Goal: Task Accomplishment & Management: Manage account settings

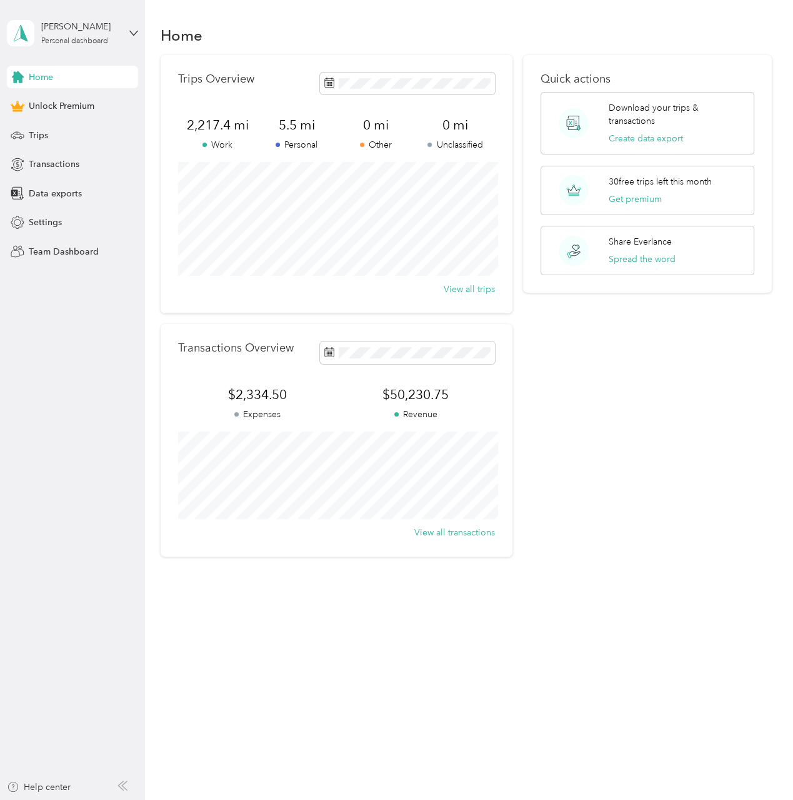
drag, startPoint x: 52, startPoint y: 164, endPoint x: 62, endPoint y: 158, distance: 11.8
click at [52, 164] on span "Transactions" at bounding box center [54, 164] width 51 height 13
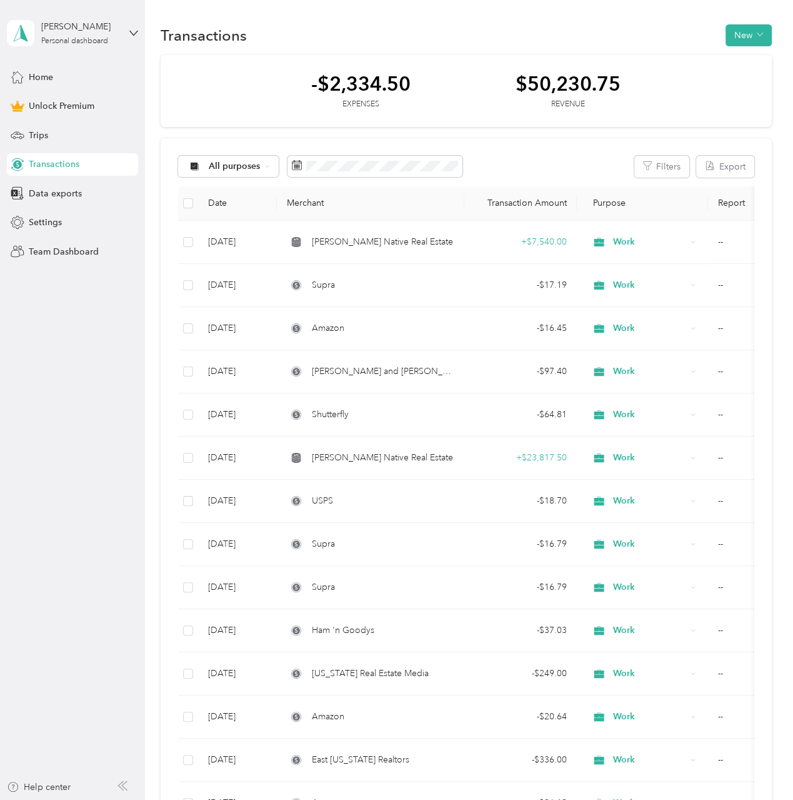
click at [740, 35] on button "New" at bounding box center [749, 35] width 46 height 22
click at [748, 56] on span "Expense" at bounding box center [742, 58] width 34 height 13
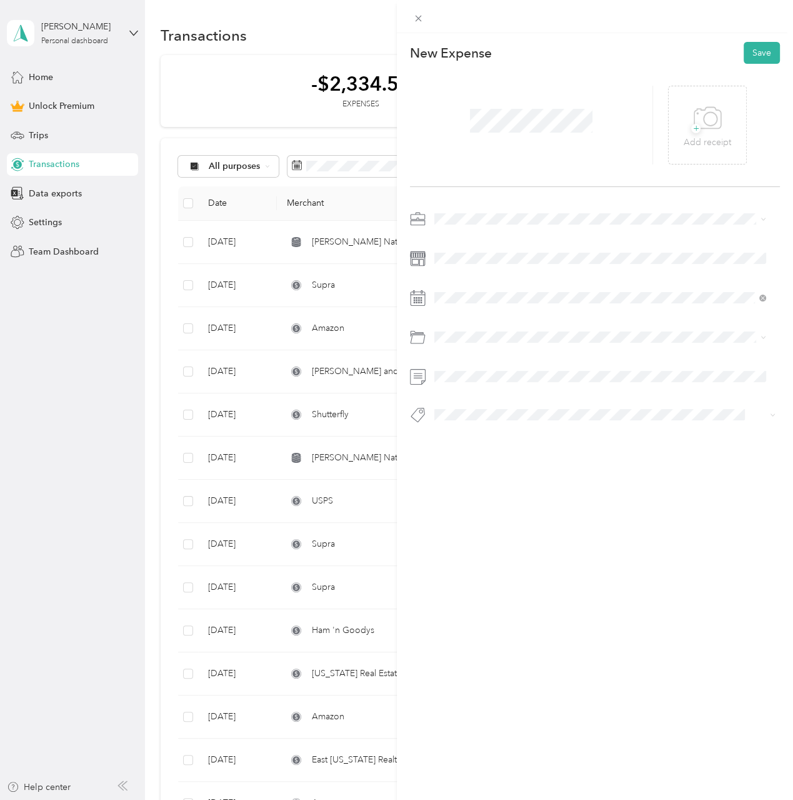
click at [468, 227] on span at bounding box center [605, 219] width 351 height 20
click at [467, 243] on div "Work" at bounding box center [599, 239] width 323 height 13
click at [463, 364] on icon at bounding box center [465, 368] width 13 height 13
click at [541, 488] on div "29" at bounding box center [541, 491] width 16 height 16
click at [511, 466] on div "New Expense Save + Add receipt" at bounding box center [595, 254] width 397 height 443
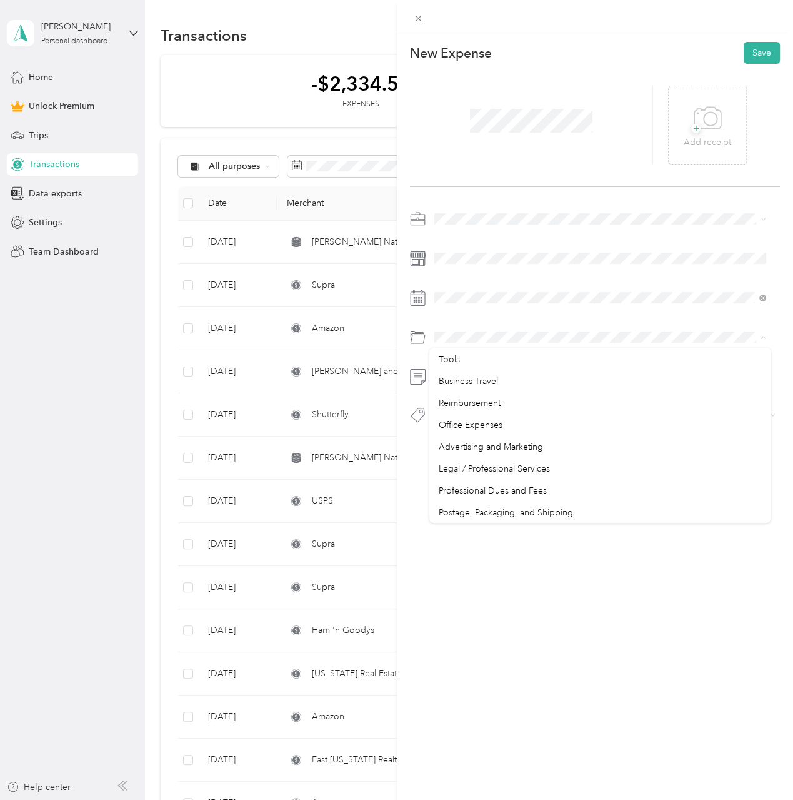
scroll to position [375, 0]
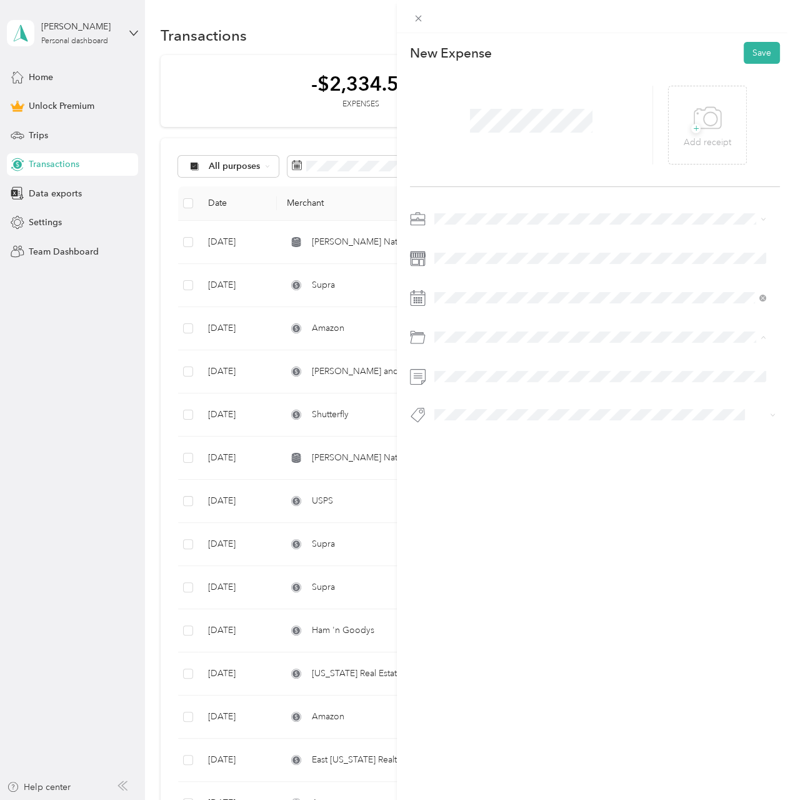
click at [543, 431] on span "Professional Dues and Fees" at bounding box center [492, 428] width 108 height 11
click at [747, 53] on button "Save" at bounding box center [762, 53] width 36 height 22
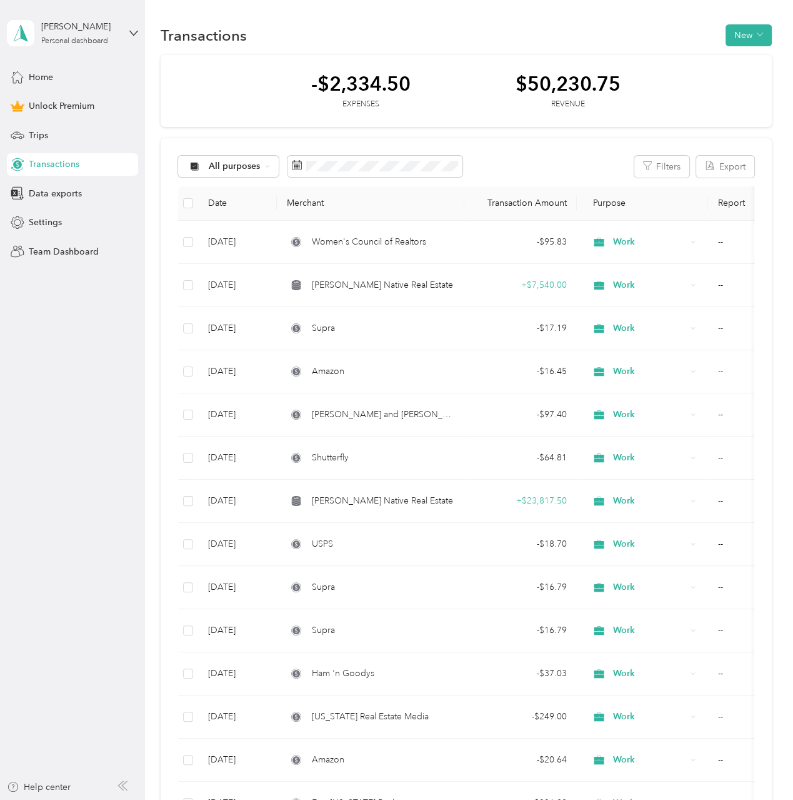
click at [738, 35] on button "New" at bounding box center [749, 35] width 46 height 22
click at [738, 59] on span "Expense" at bounding box center [742, 58] width 34 height 13
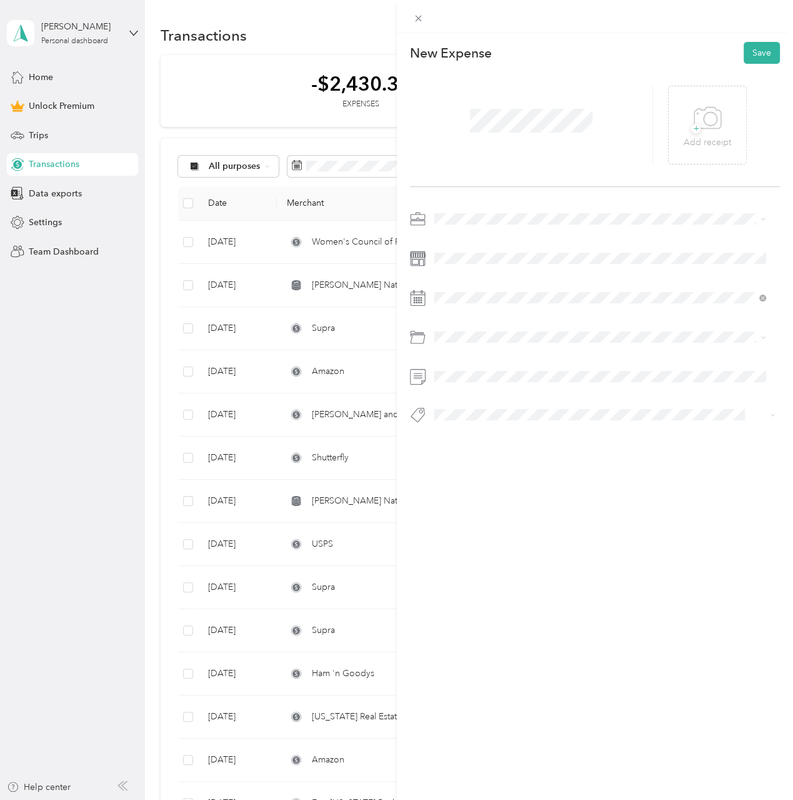
click at [473, 240] on div "Work" at bounding box center [599, 239] width 323 height 13
click at [492, 410] on div "2" at bounding box center [492, 412] width 16 height 16
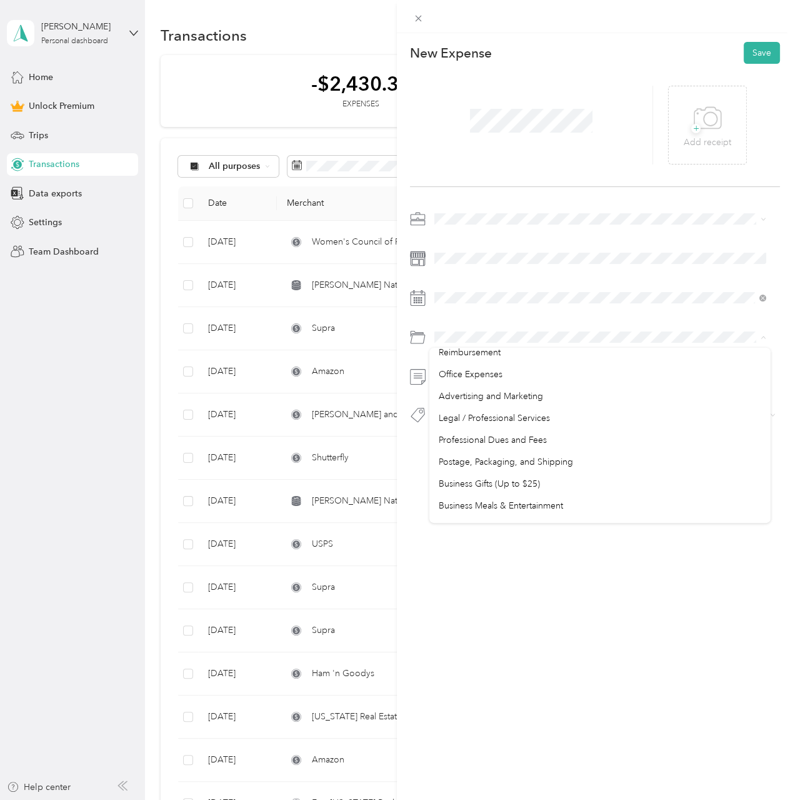
scroll to position [375, 0]
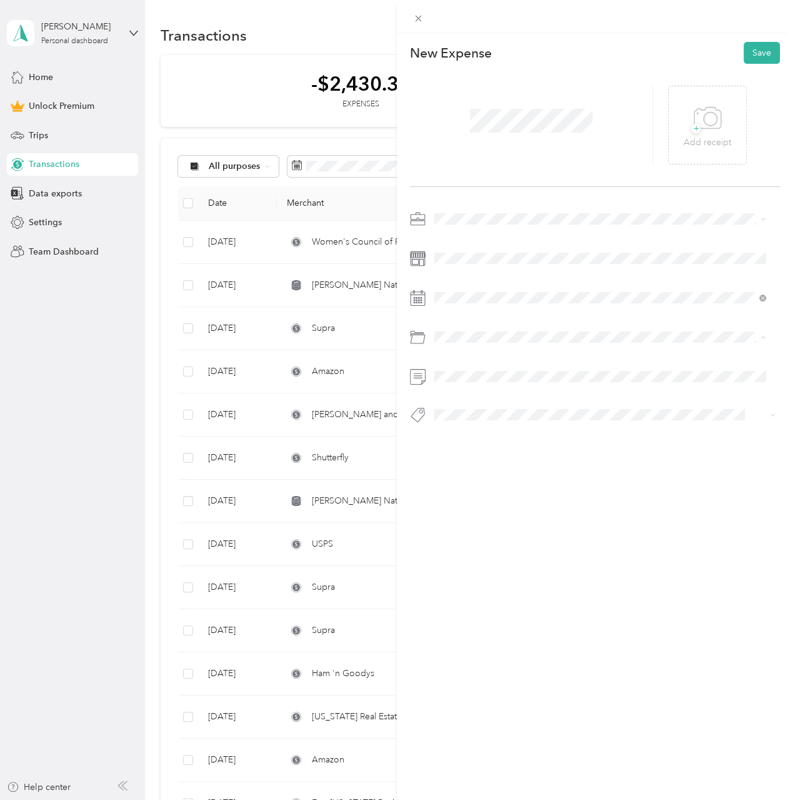
click at [543, 431] on span "Professional Dues and Fees" at bounding box center [492, 428] width 108 height 11
click at [553, 343] on span at bounding box center [605, 337] width 351 height 20
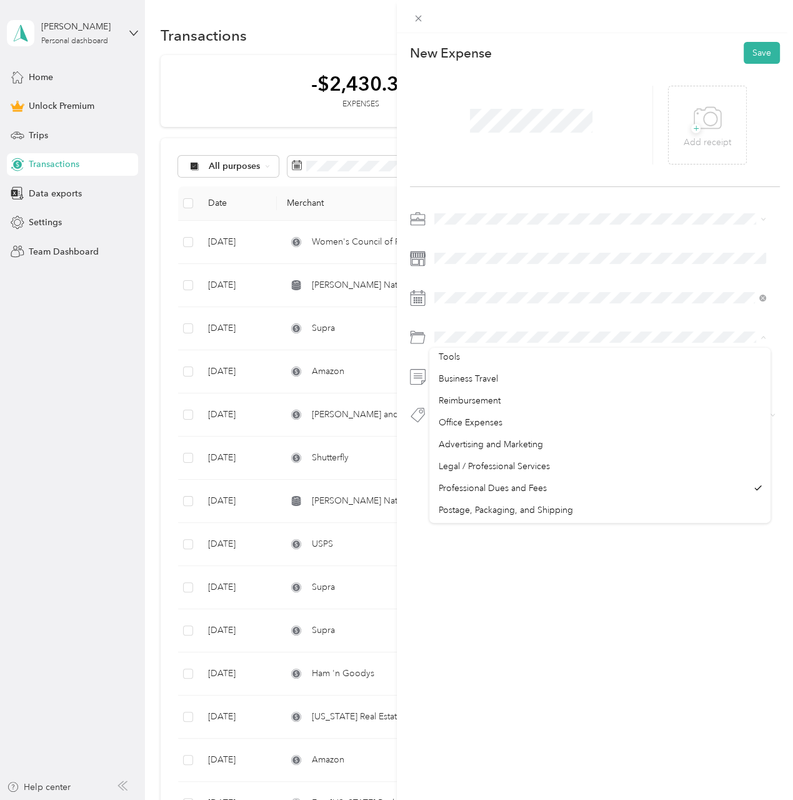
scroll to position [288, 0]
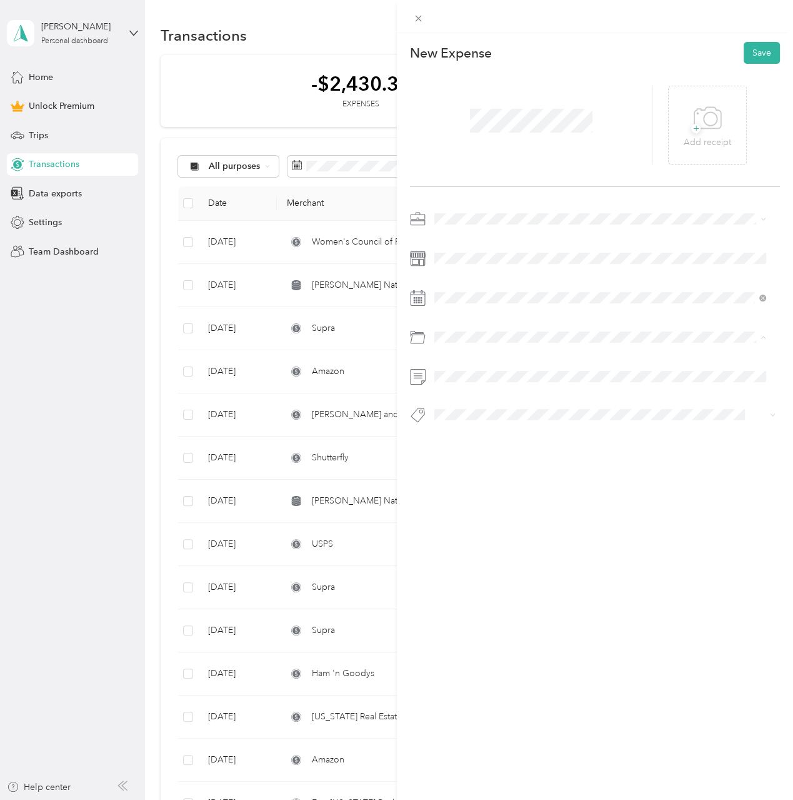
click at [515, 453] on div "Office Expenses" at bounding box center [599, 449] width 323 height 13
click at [754, 53] on button "Save" at bounding box center [762, 53] width 36 height 22
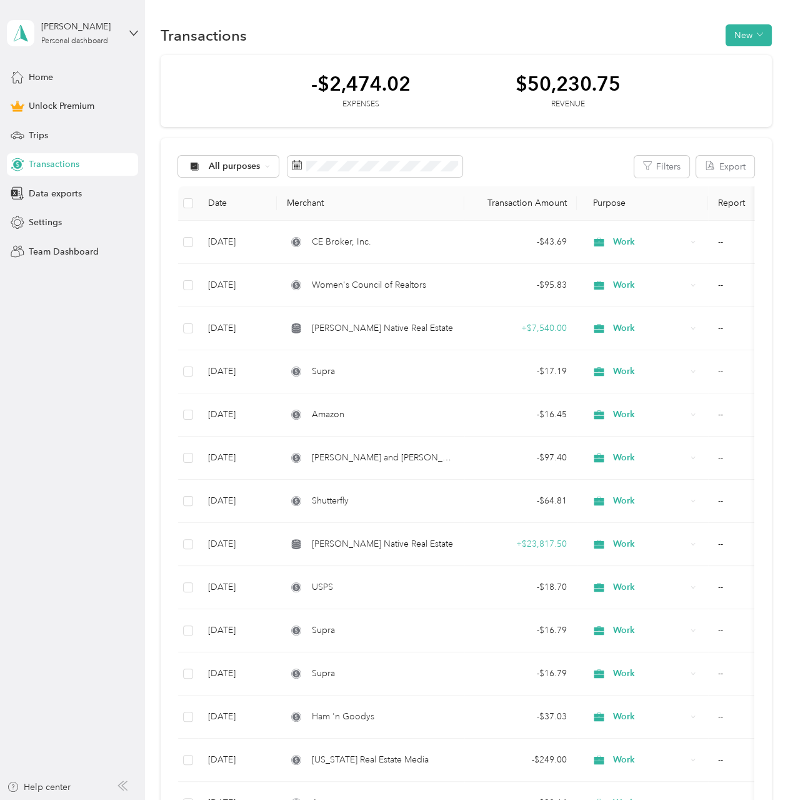
click at [41, 134] on span "Trips" at bounding box center [38, 135] width 19 height 13
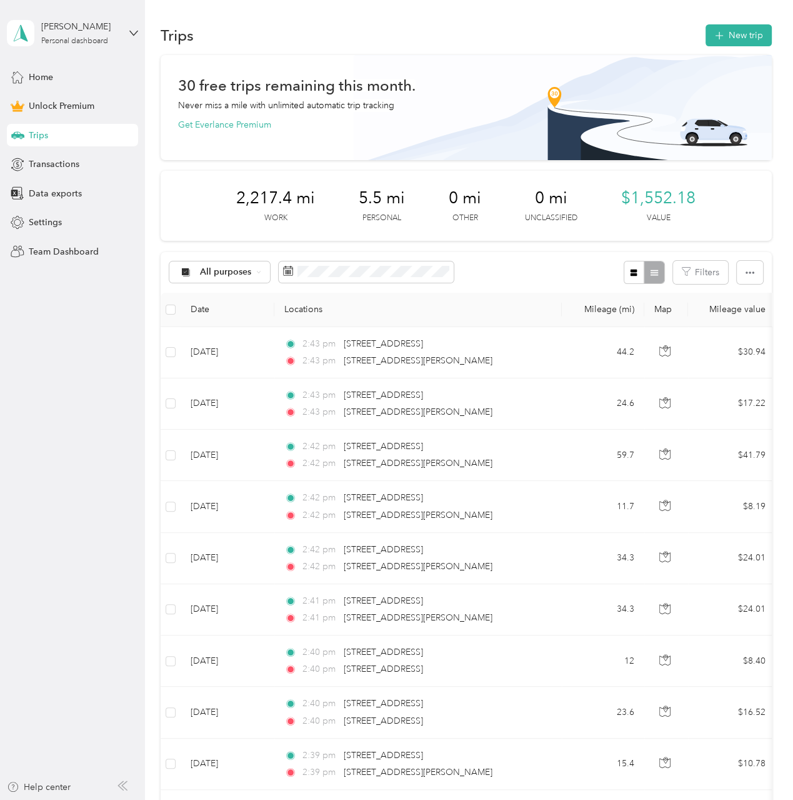
click at [742, 34] on button "New trip" at bounding box center [739, 35] width 66 height 22
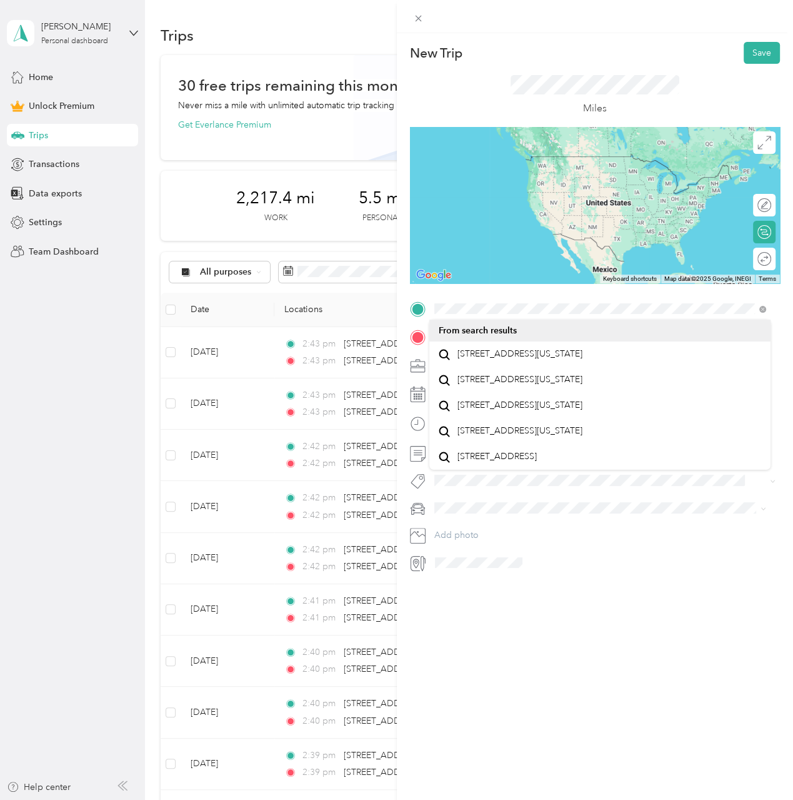
click at [493, 354] on span "[STREET_ADDRESS][US_STATE]" at bounding box center [520, 353] width 125 height 11
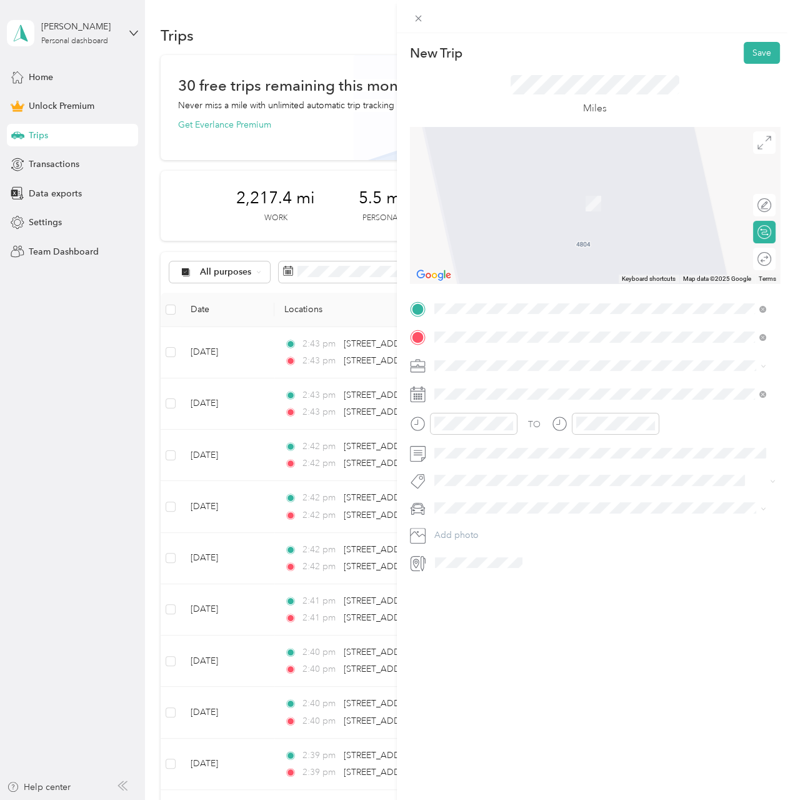
click at [528, 388] on span "[STREET_ADDRESS][US_STATE]" at bounding box center [520, 381] width 125 height 11
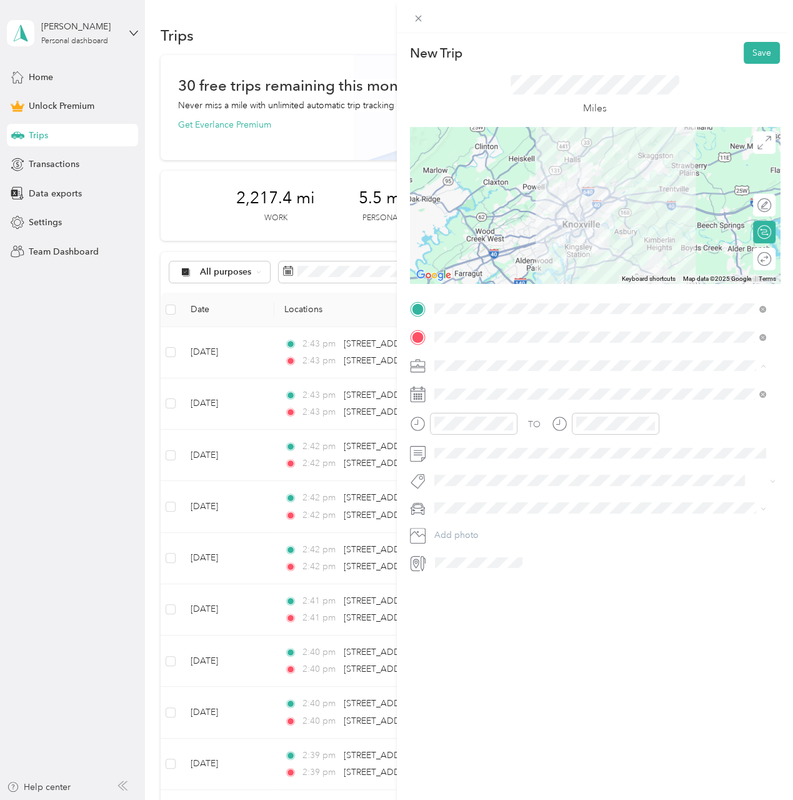
click at [475, 389] on div "Work" at bounding box center [599, 387] width 323 height 13
click at [464, 469] on icon at bounding box center [465, 464] width 13 height 13
click at [464, 467] on icon at bounding box center [465, 464] width 6 height 11
click at [473, 586] on div "28" at bounding box center [476, 587] width 16 height 16
click at [753, 259] on div at bounding box center [758, 259] width 26 height 13
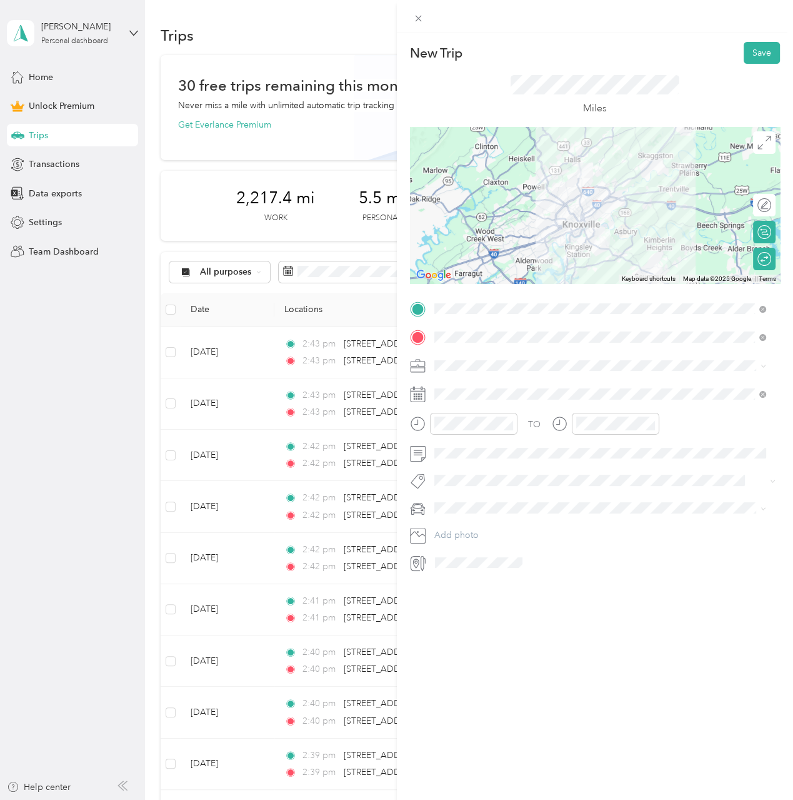
click at [753, 56] on button "Save" at bounding box center [762, 53] width 36 height 22
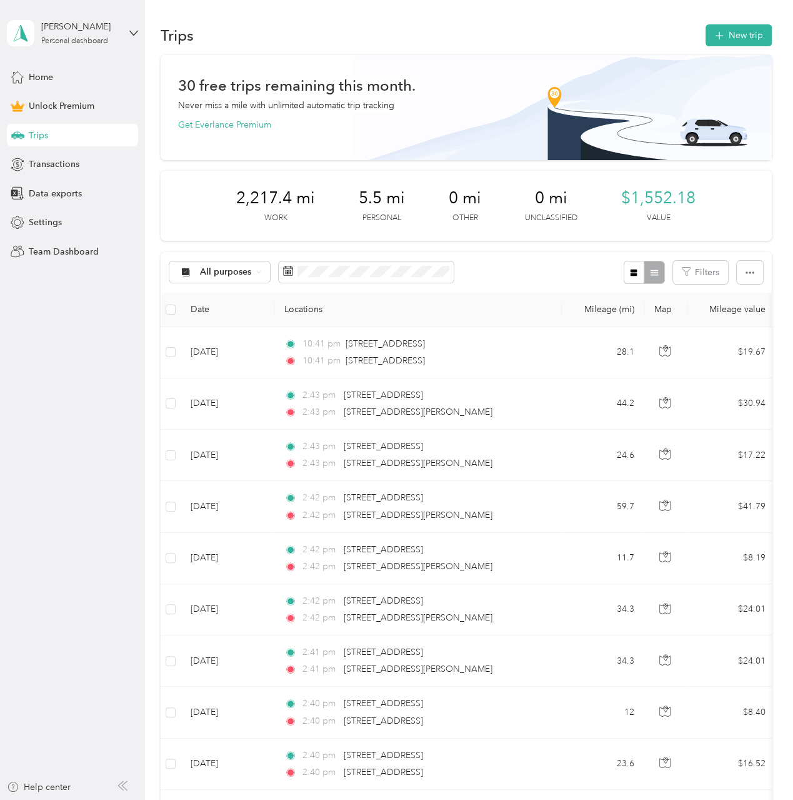
click at [736, 38] on button "New trip" at bounding box center [739, 35] width 66 height 22
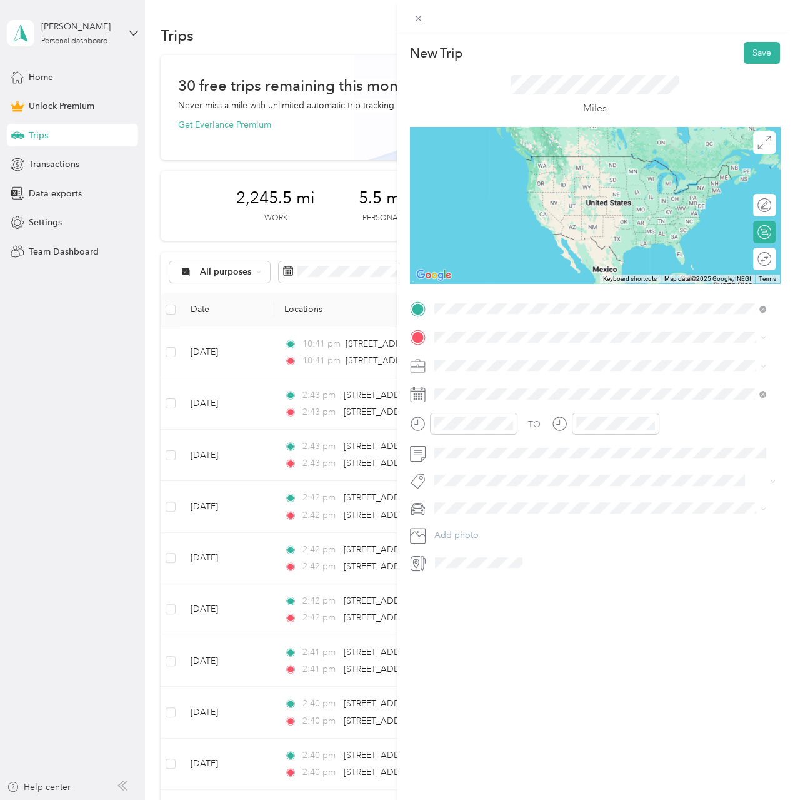
click at [528, 359] on span "[STREET_ADDRESS][US_STATE]" at bounding box center [520, 353] width 125 height 11
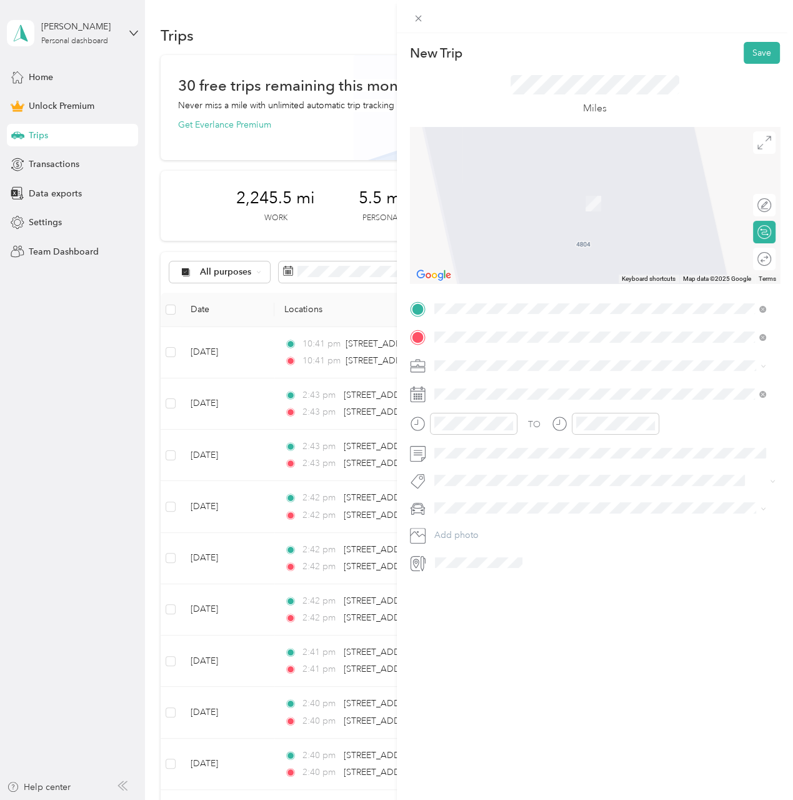
click at [544, 384] on span "[STREET_ADDRESS][US_STATE]" at bounding box center [520, 381] width 125 height 11
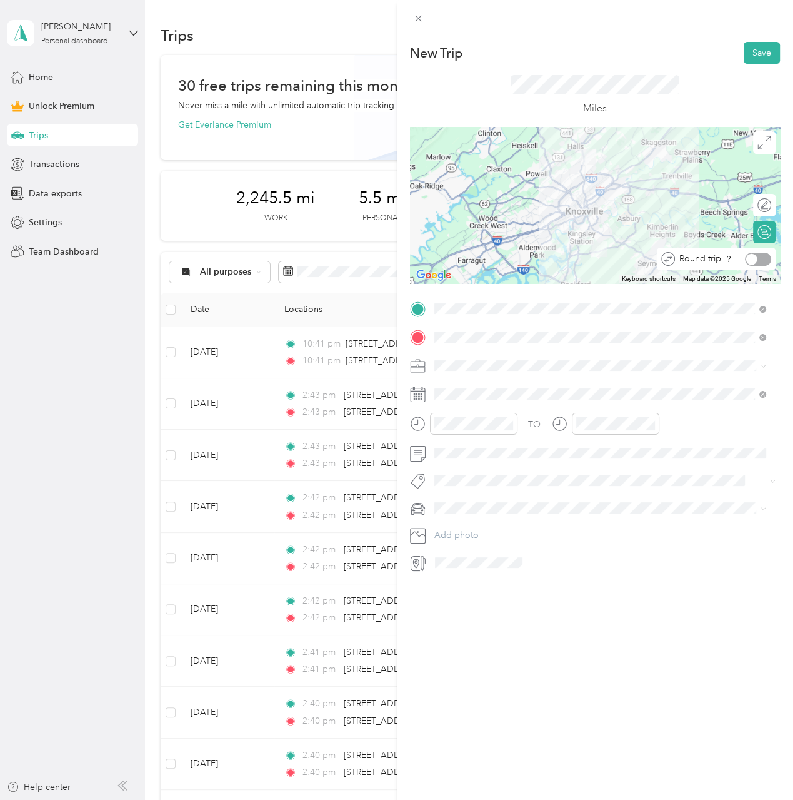
click at [750, 261] on div at bounding box center [758, 259] width 26 height 13
click at [471, 465] on icon at bounding box center [465, 464] width 13 height 13
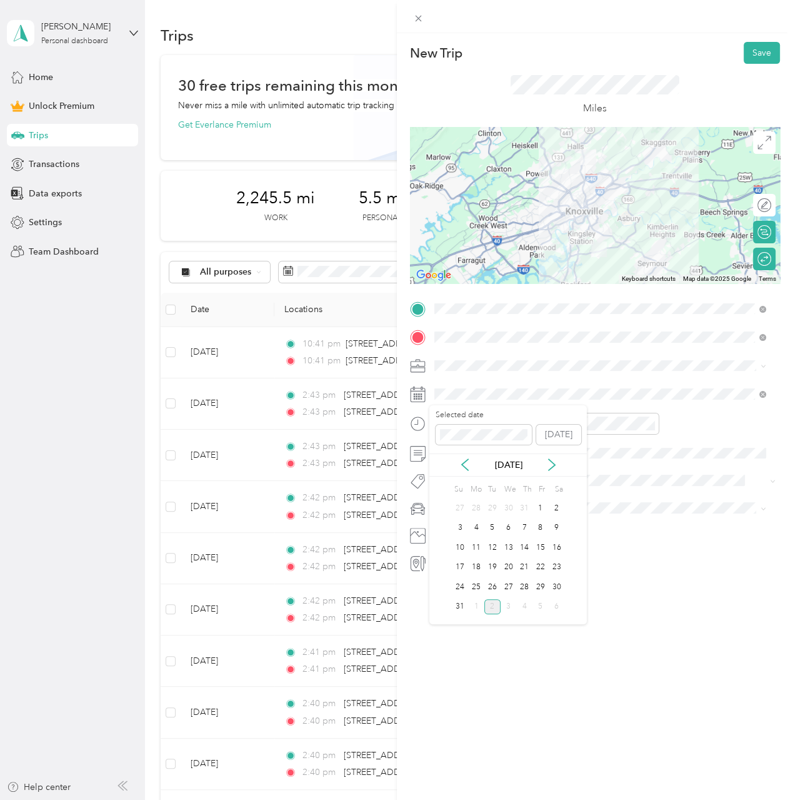
click at [459, 526] on div "3" at bounding box center [460, 528] width 16 height 16
click at [474, 388] on div "Work" at bounding box center [599, 387] width 323 height 13
click at [751, 52] on button "Save" at bounding box center [762, 53] width 36 height 22
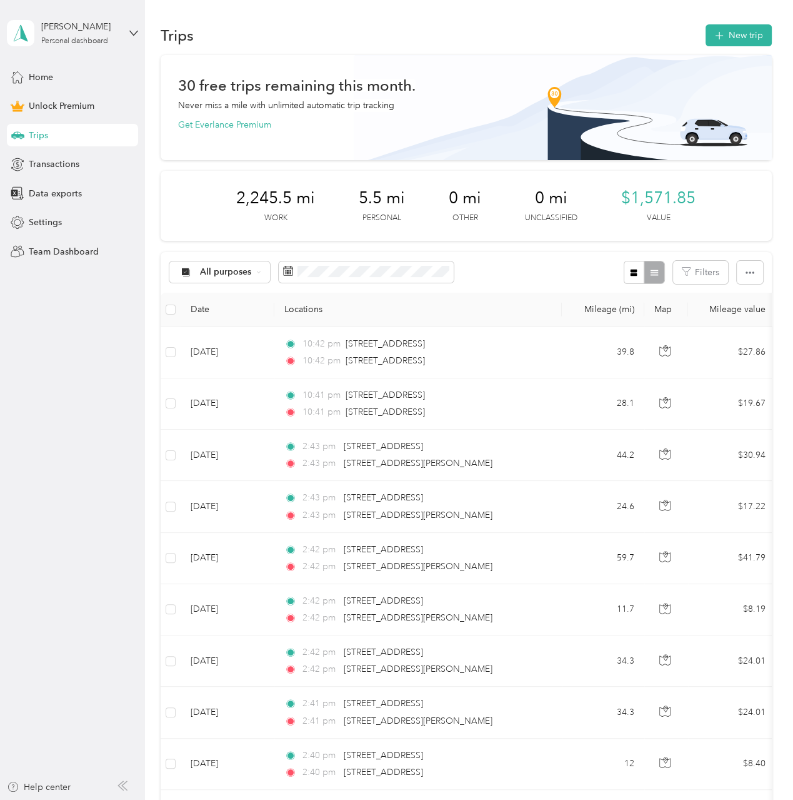
click at [740, 36] on button "New trip" at bounding box center [739, 35] width 66 height 22
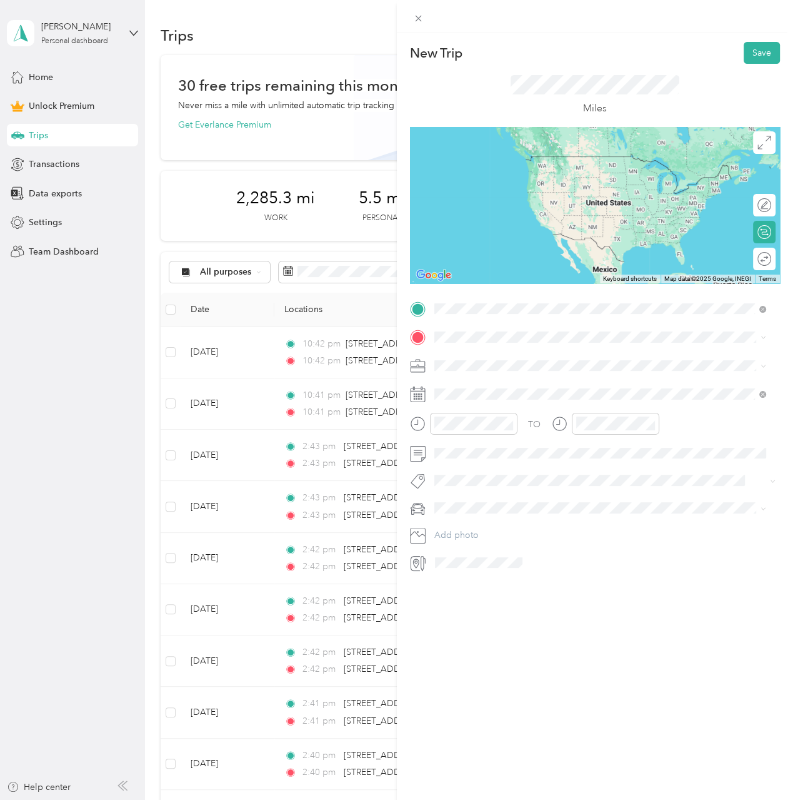
click at [535, 358] on span "[STREET_ADDRESS][US_STATE]" at bounding box center [520, 353] width 125 height 11
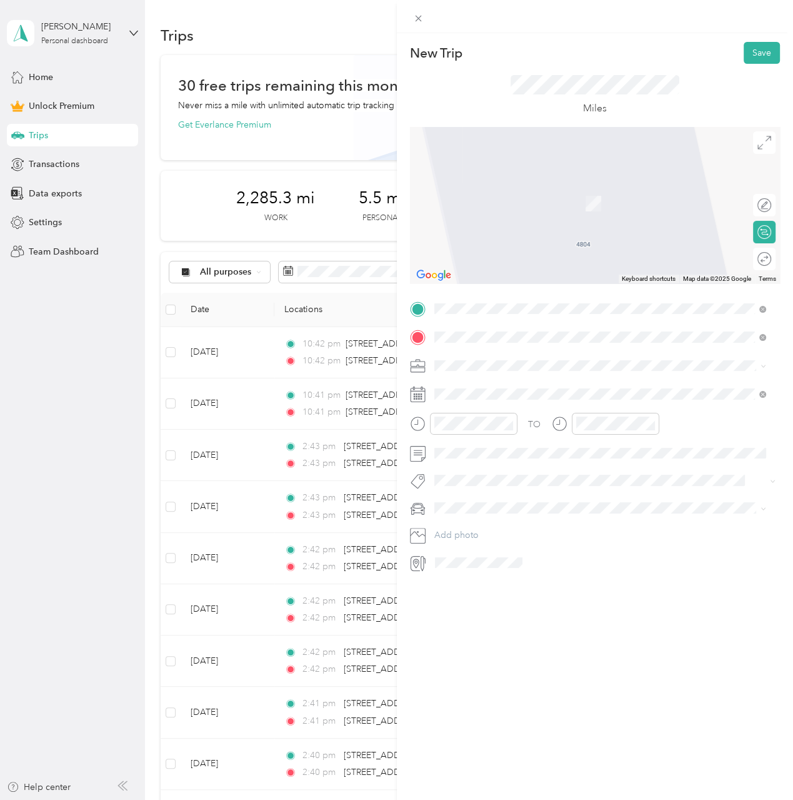
click at [485, 377] on span "[STREET_ADDRESS][US_STATE]" at bounding box center [520, 381] width 125 height 11
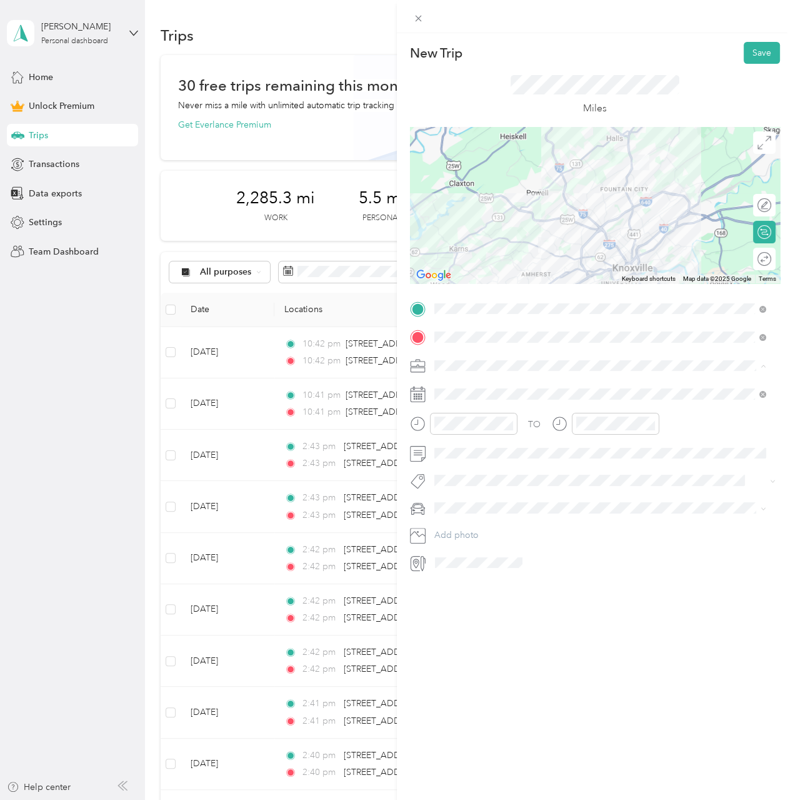
click at [487, 386] on div "Work" at bounding box center [599, 387] width 323 height 13
click at [461, 459] on icon at bounding box center [465, 464] width 13 height 13
click at [557, 529] on div "9" at bounding box center [557, 528] width 16 height 16
click at [753, 54] on button "Save" at bounding box center [762, 53] width 36 height 22
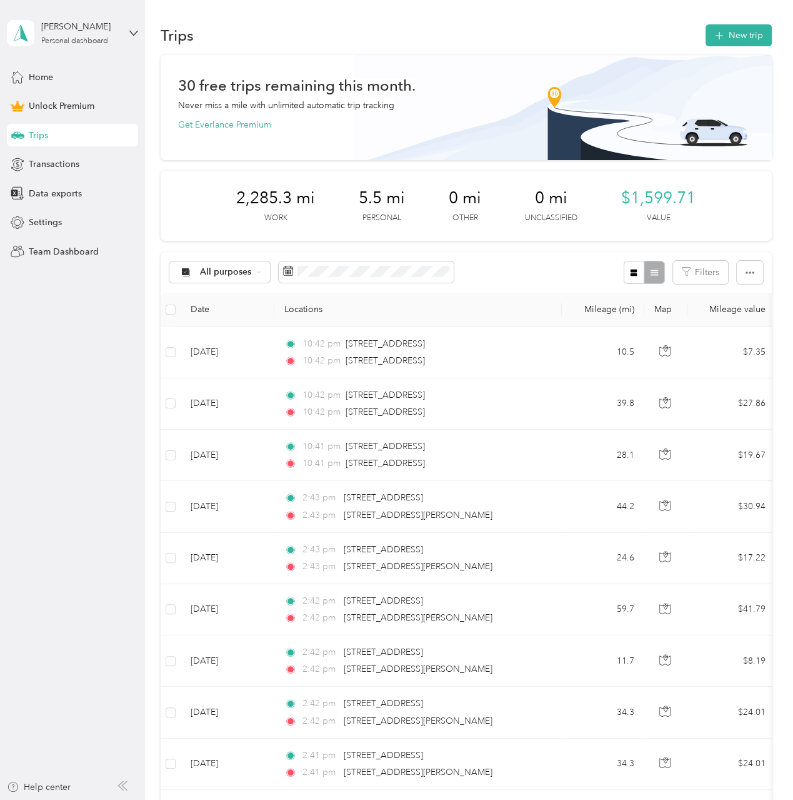
click at [741, 36] on button "New trip" at bounding box center [739, 35] width 66 height 22
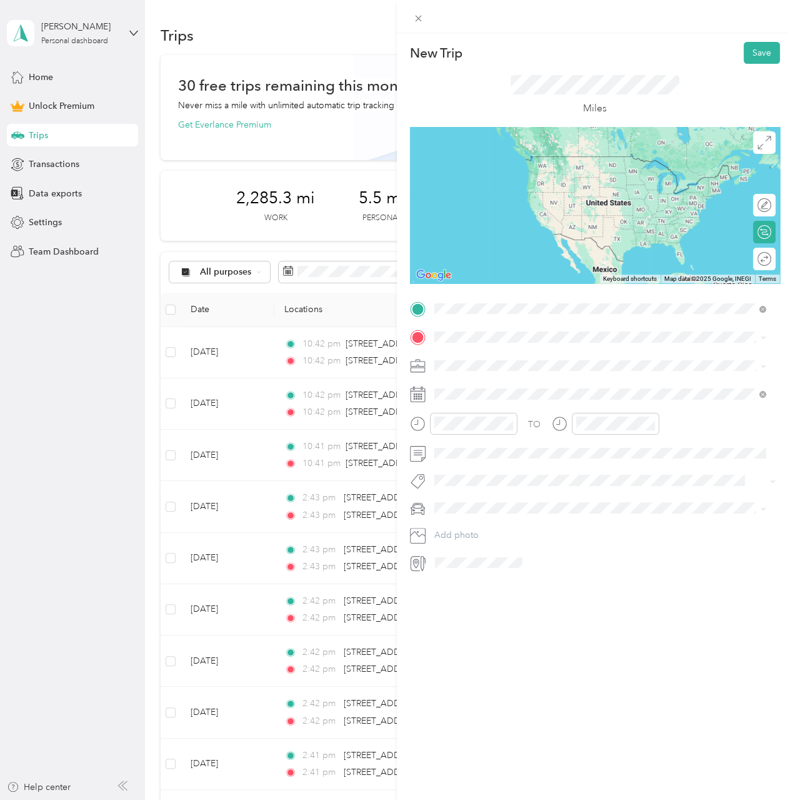
click at [525, 354] on span "[STREET_ADDRESS][US_STATE]" at bounding box center [520, 353] width 125 height 11
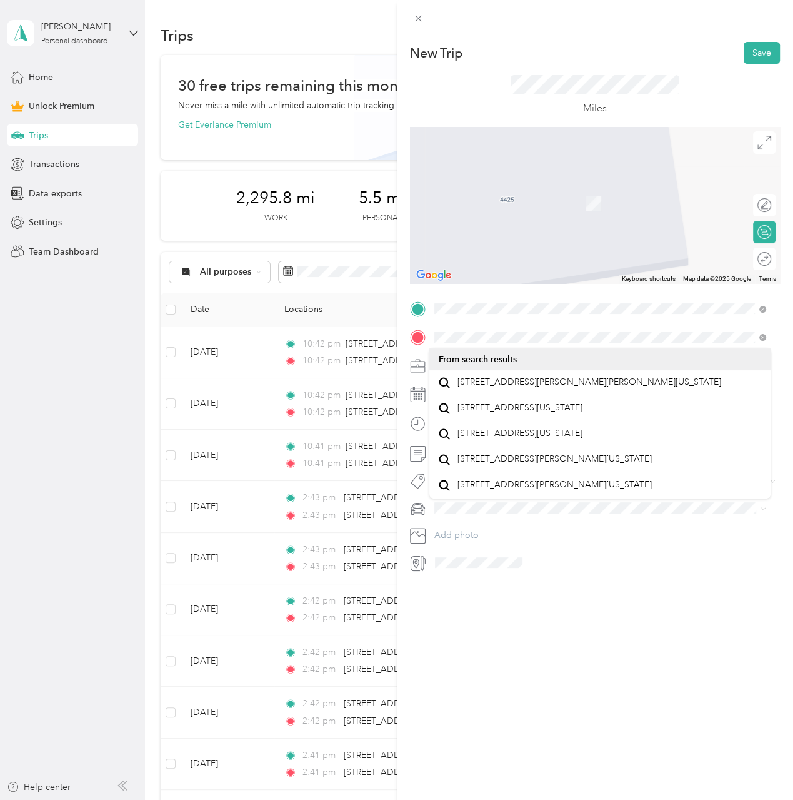
click at [515, 383] on span "[STREET_ADDRESS][PERSON_NAME][PERSON_NAME][US_STATE]" at bounding box center [590, 381] width 264 height 11
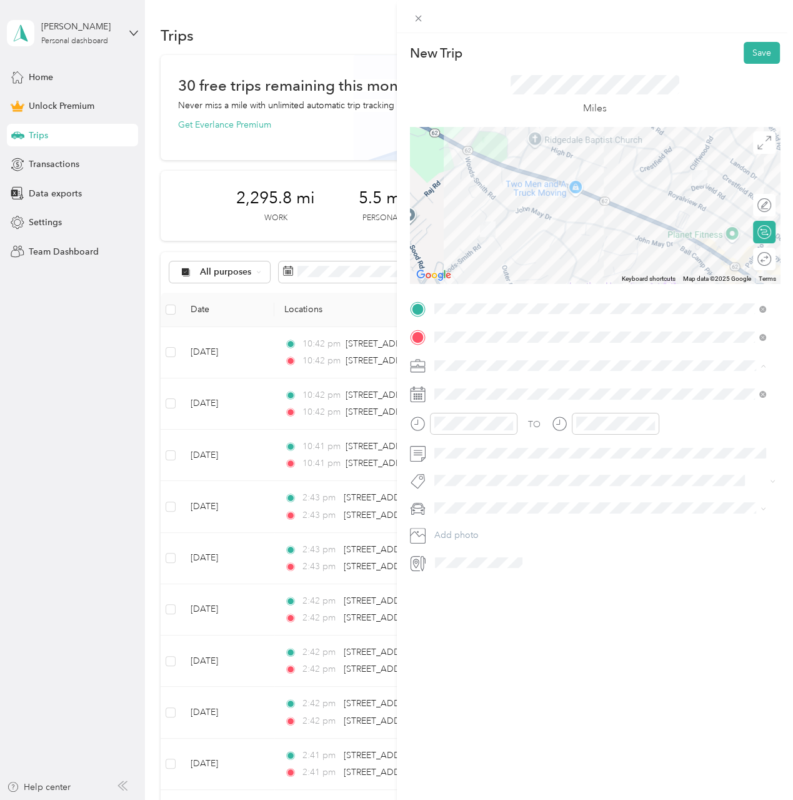
click at [464, 384] on div "Work" at bounding box center [599, 387] width 323 height 13
click at [463, 463] on icon at bounding box center [465, 464] width 6 height 11
click at [553, 524] on div "9" at bounding box center [557, 528] width 16 height 16
click at [755, 53] on button "Save" at bounding box center [762, 53] width 36 height 22
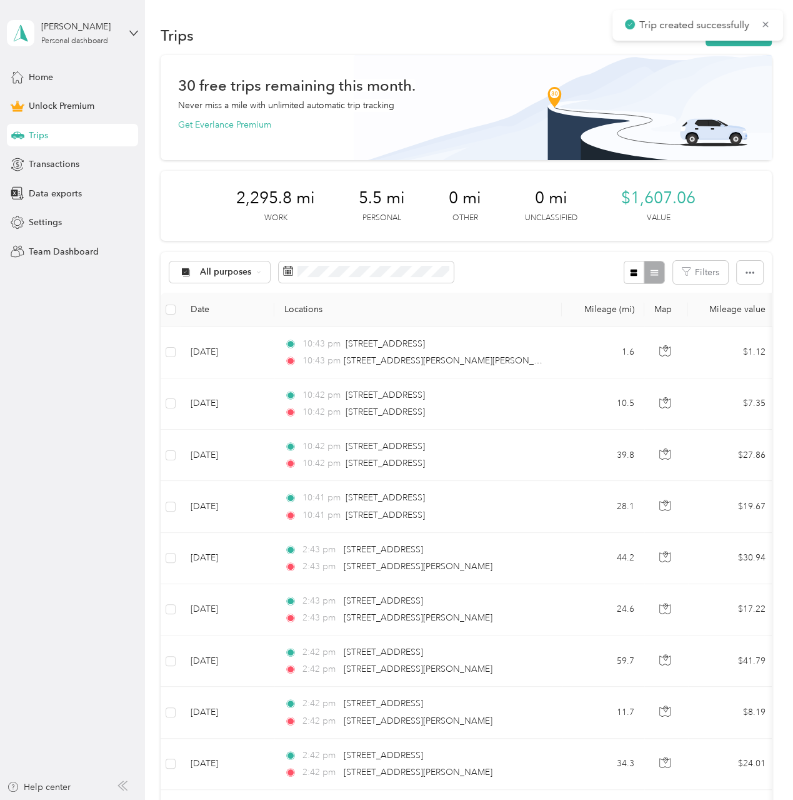
click at [745, 40] on button "New trip" at bounding box center [739, 35] width 66 height 22
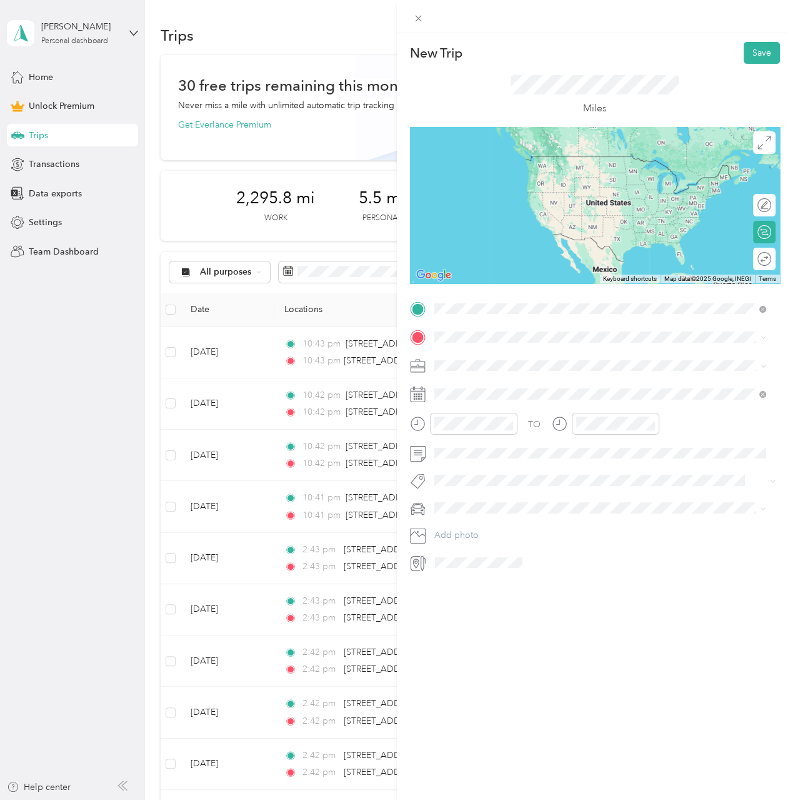
click at [514, 359] on span "[STREET_ADDRESS][PERSON_NAME][PERSON_NAME][US_STATE]" at bounding box center [590, 353] width 264 height 11
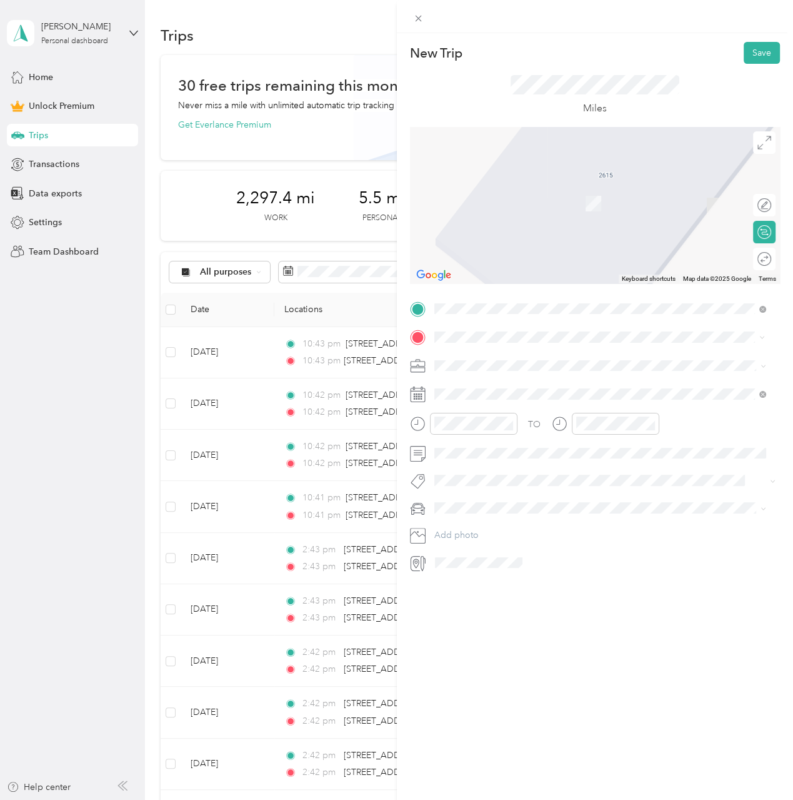
click at [513, 388] on span "[STREET_ADDRESS][PERSON_NAME][US_STATE]" at bounding box center [555, 381] width 194 height 11
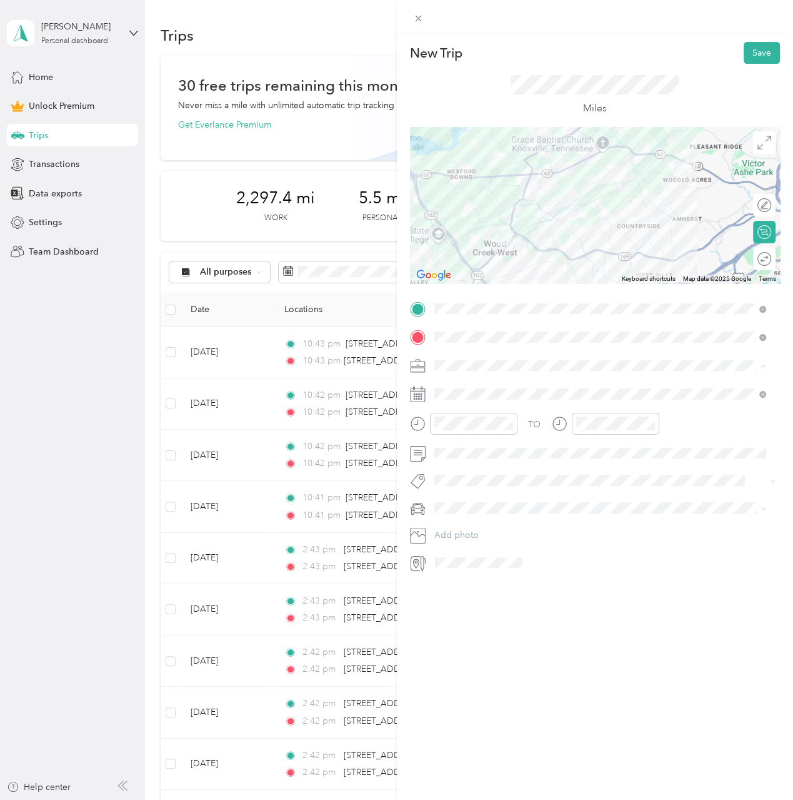
click at [473, 386] on div "Work" at bounding box center [599, 387] width 323 height 13
click at [464, 466] on icon at bounding box center [465, 464] width 6 height 11
click at [555, 529] on div "9" at bounding box center [557, 528] width 16 height 16
click at [752, 51] on button "Save" at bounding box center [762, 53] width 36 height 22
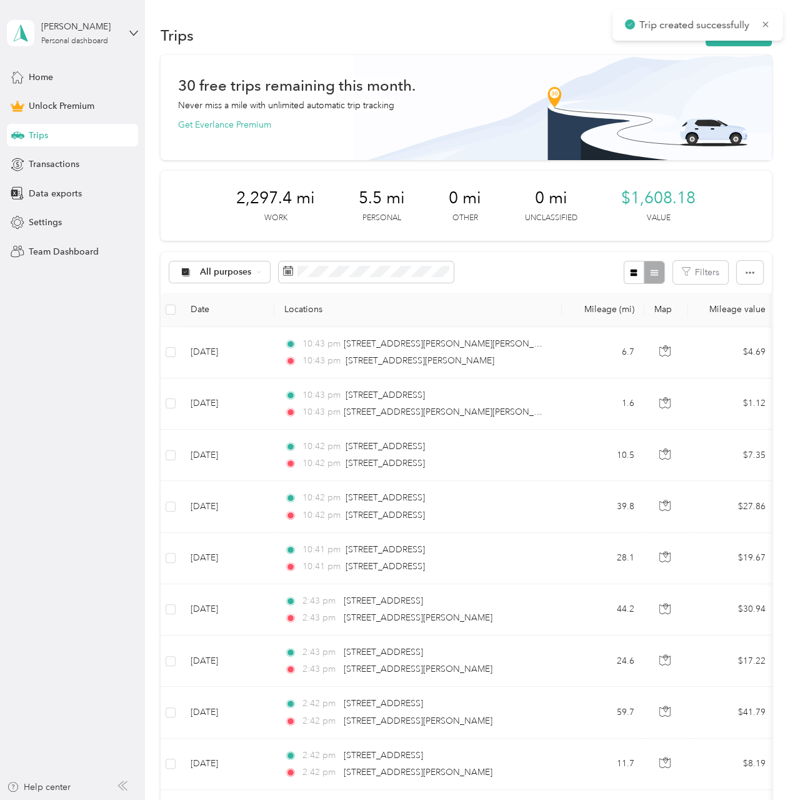
click at [736, 44] on button "New trip" at bounding box center [739, 35] width 66 height 22
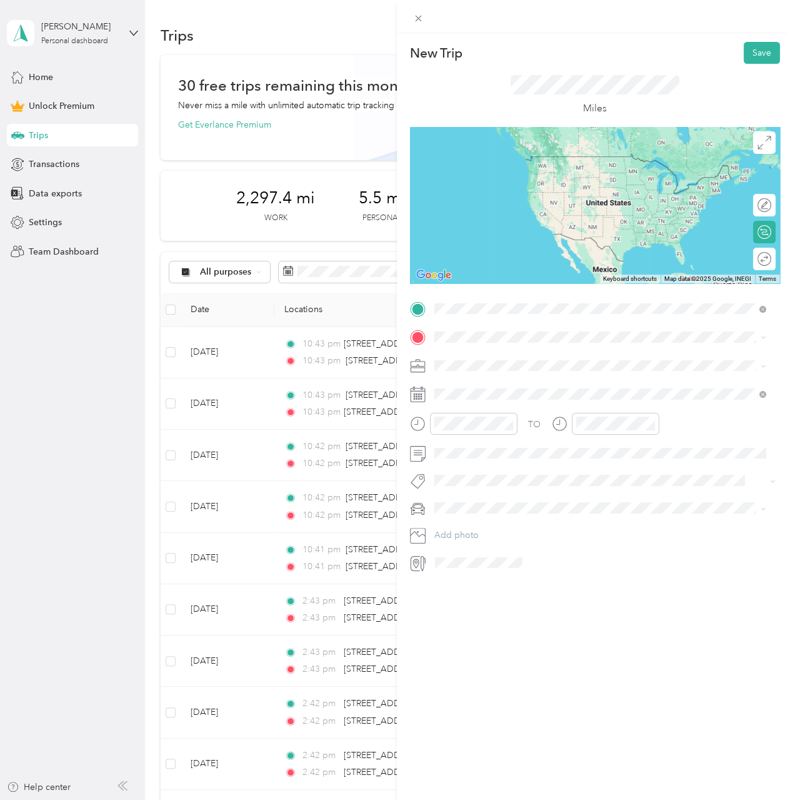
click at [523, 359] on span "[STREET_ADDRESS][PERSON_NAME][US_STATE]" at bounding box center [555, 353] width 194 height 11
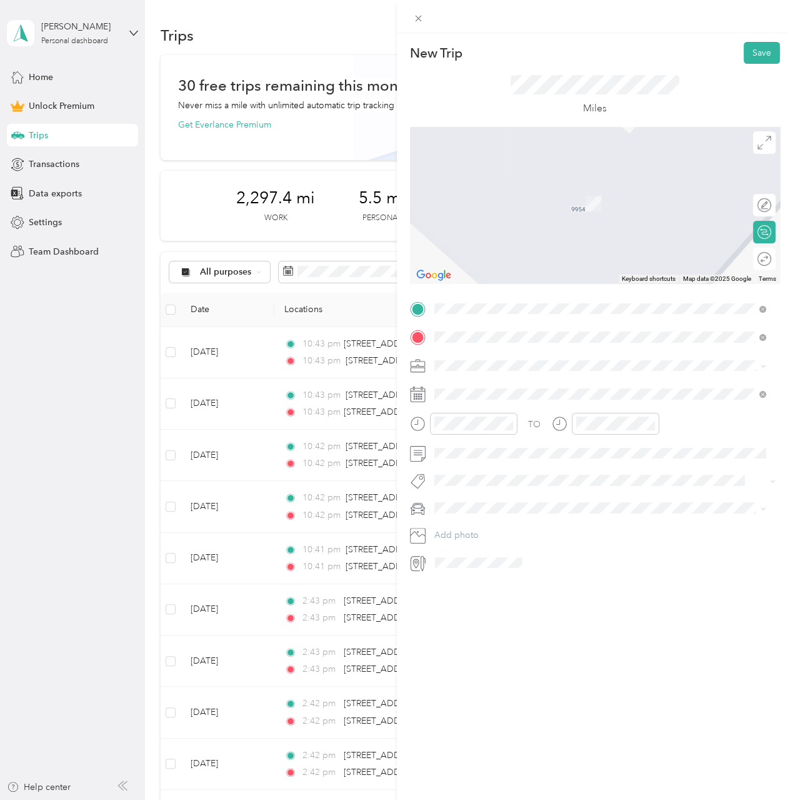
click at [511, 387] on span "[STREET_ADDRESS][US_STATE]" at bounding box center [520, 381] width 125 height 11
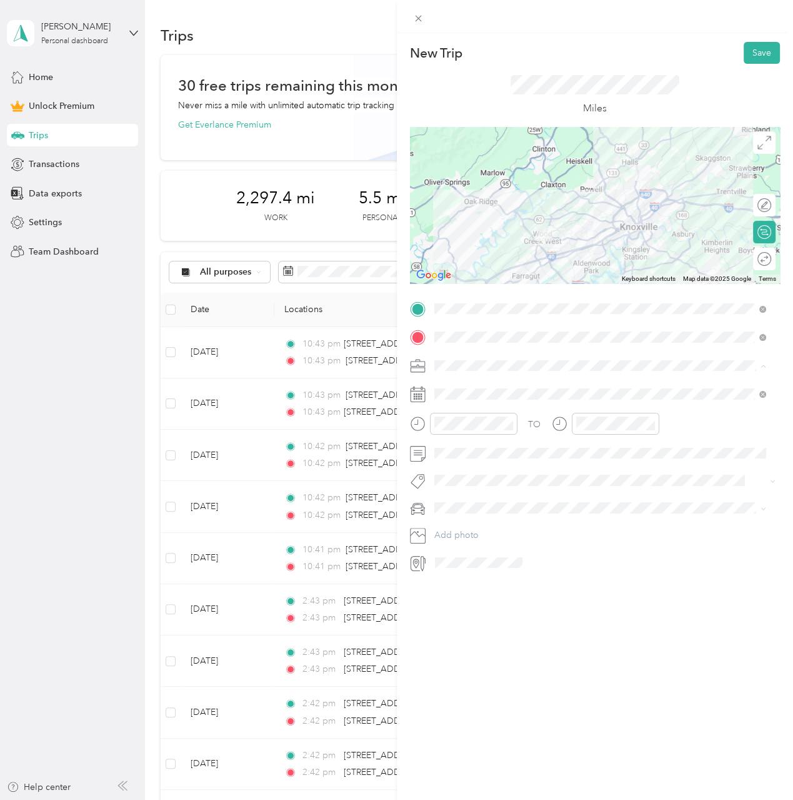
click at [480, 394] on li "Work" at bounding box center [599, 387] width 341 height 22
click at [464, 465] on icon at bounding box center [465, 464] width 13 height 13
click at [553, 528] on div "9" at bounding box center [557, 528] width 16 height 16
click at [753, 52] on button "Save" at bounding box center [762, 53] width 36 height 22
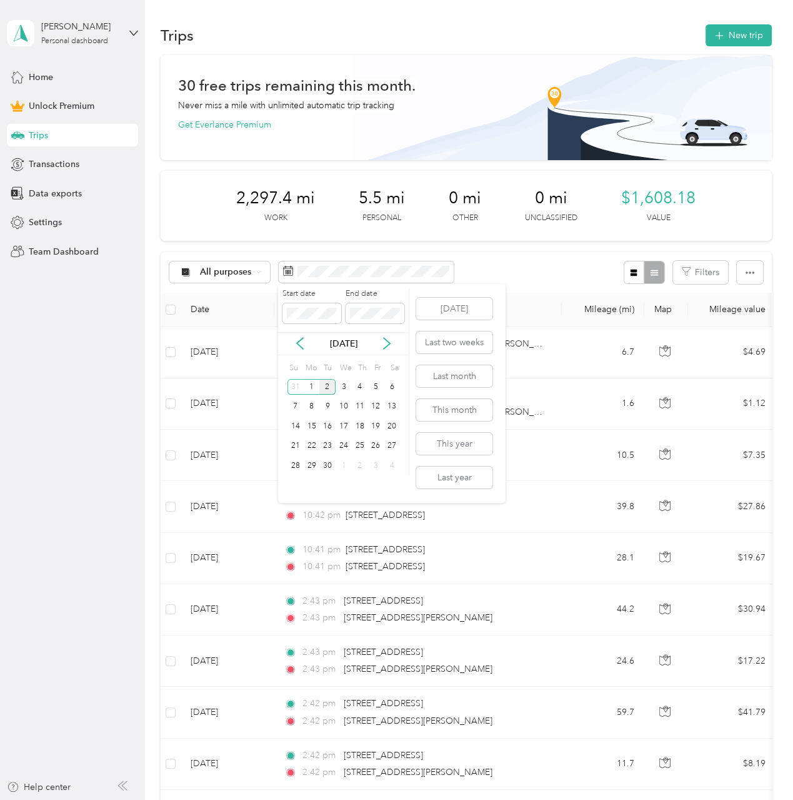
click at [331, 388] on div "2" at bounding box center [327, 387] width 16 height 16
click at [463, 442] on button "This year" at bounding box center [454, 444] width 76 height 22
